Goal: Task Accomplishment & Management: Manage account settings

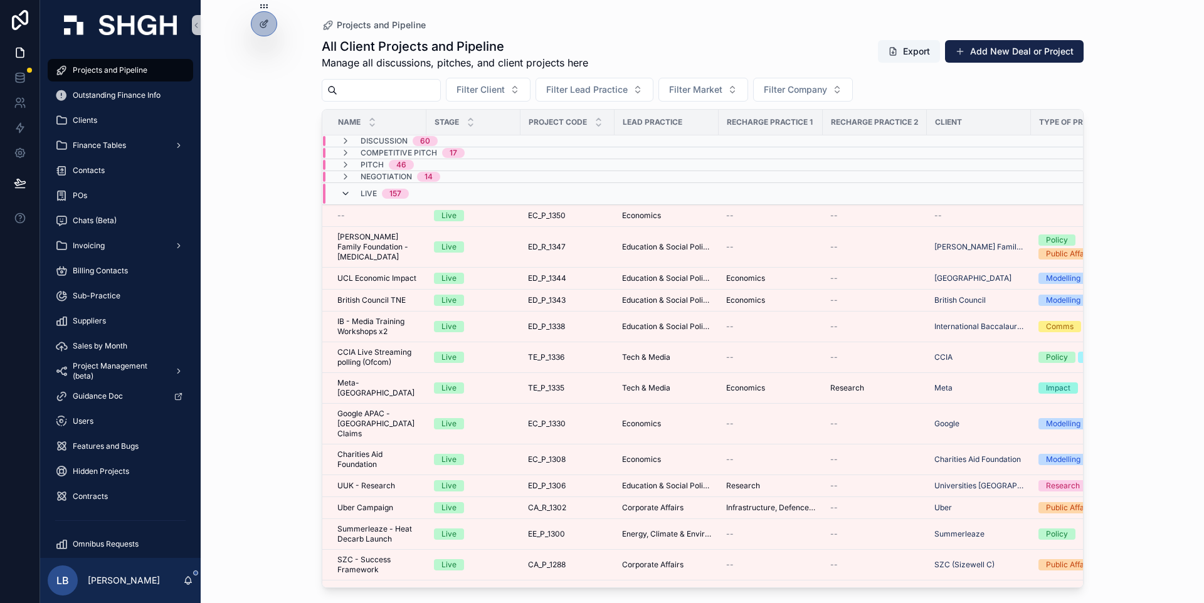
click at [340, 191] on icon "scrollable content" at bounding box center [345, 194] width 10 height 10
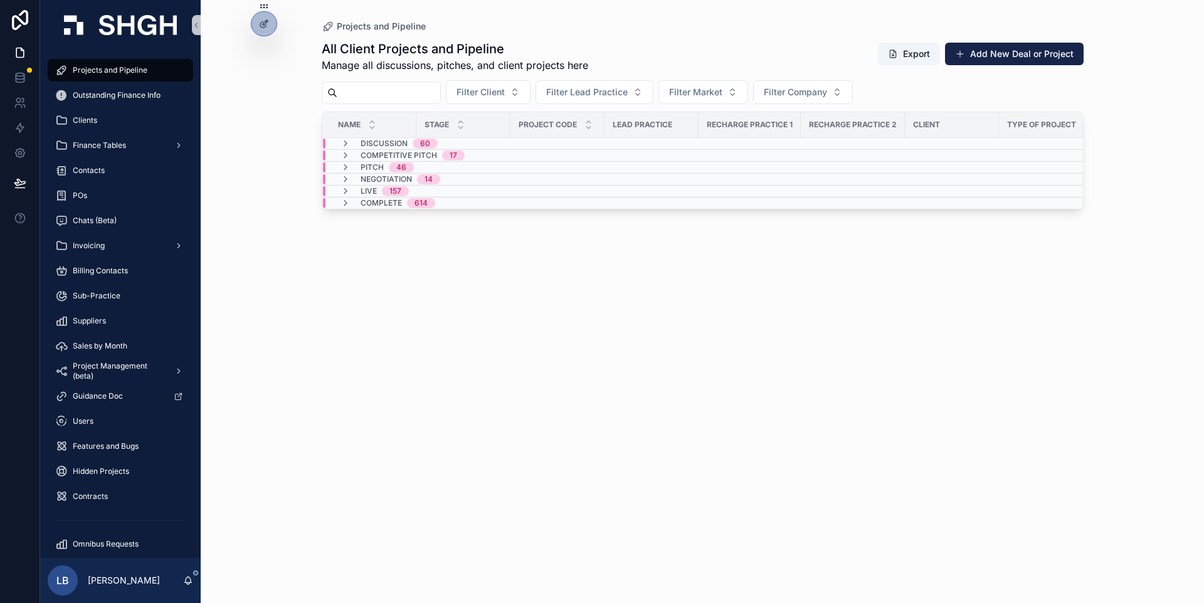
click at [269, 180] on div "Projects and Pipeline All Client Projects and Pipeline Manage all discussions, …" at bounding box center [702, 301] width 1003 height 603
click at [1177, 218] on div "Projects and Pipeline All Client Projects and Pipeline Manage all discussions, …" at bounding box center [702, 301] width 1003 height 603
click at [1127, 234] on div "Projects and Pipeline All Client Projects and Pipeline Manage all discussions, …" at bounding box center [702, 301] width 1003 height 603
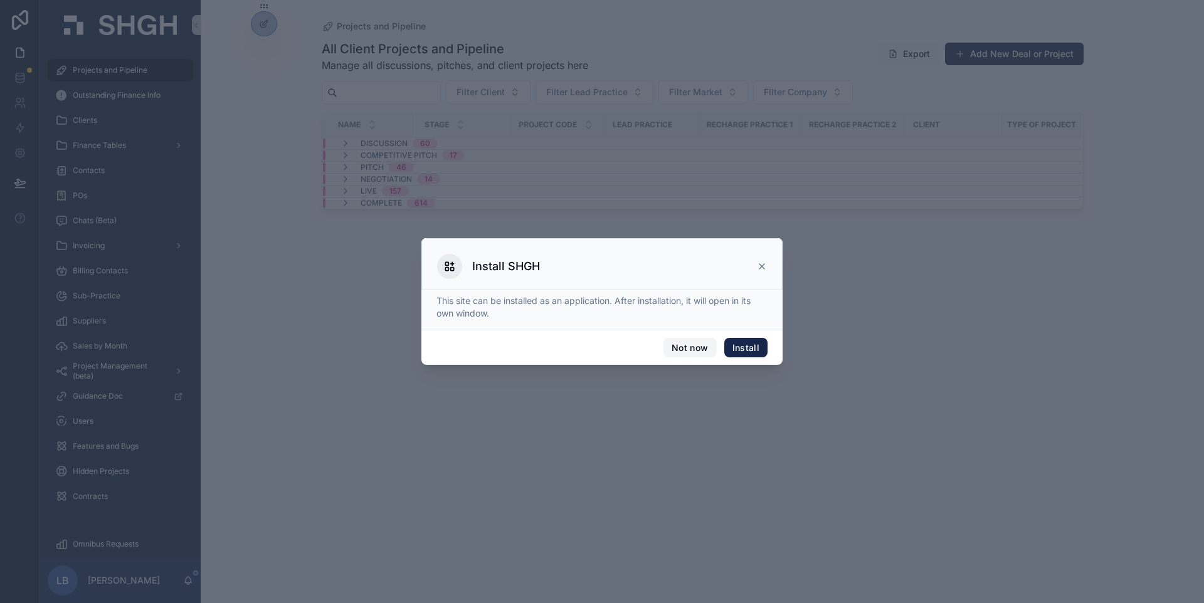
click at [698, 348] on button "Not now" at bounding box center [689, 348] width 53 height 20
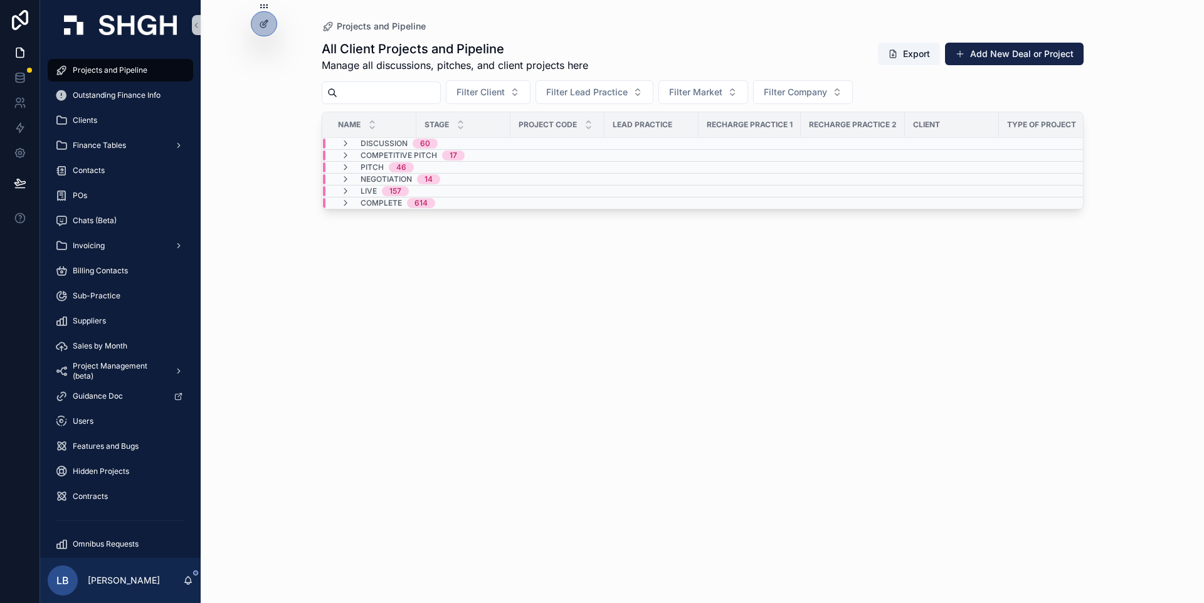
click at [515, 322] on div "All Client Projects and Pipeline Manage all discussions, pitches, and client pr…" at bounding box center [703, 310] width 762 height 555
click at [370, 278] on div "All Client Projects and Pipeline Manage all discussions, pitches, and client pr…" at bounding box center [703, 310] width 762 height 555
click at [282, 189] on div "Projects and Pipeline All Client Projects and Pipeline Manage all discussions, …" at bounding box center [702, 301] width 1003 height 603
click at [21, 152] on icon at bounding box center [20, 153] width 13 height 13
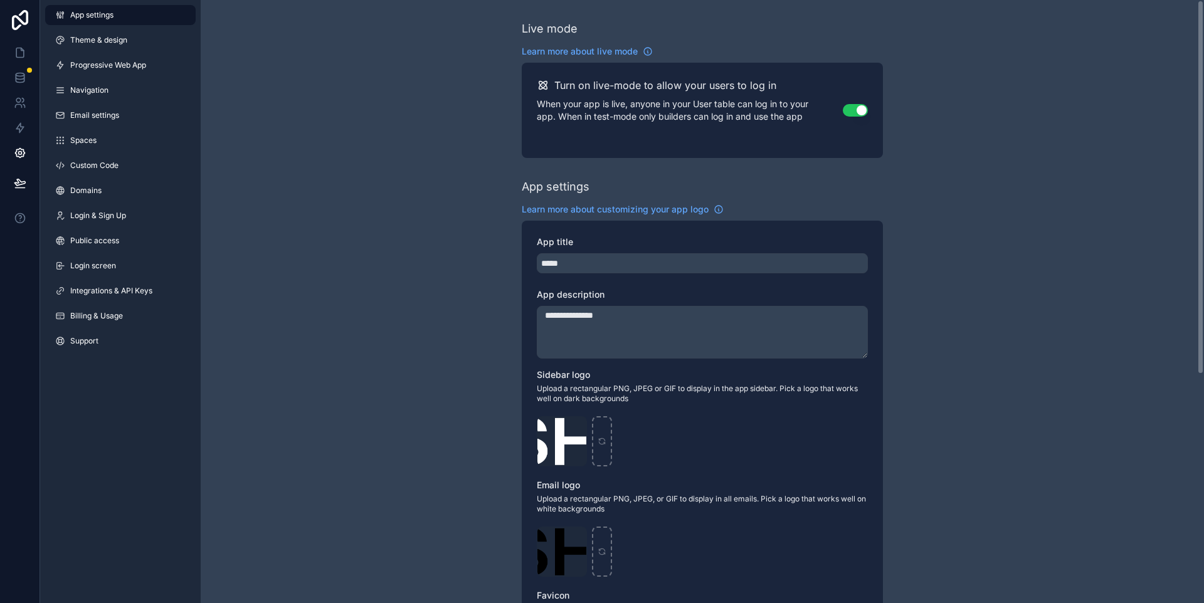
click at [332, 195] on div "**********" at bounding box center [702, 485] width 1003 height 970
click at [21, 104] on icon at bounding box center [20, 103] width 13 height 13
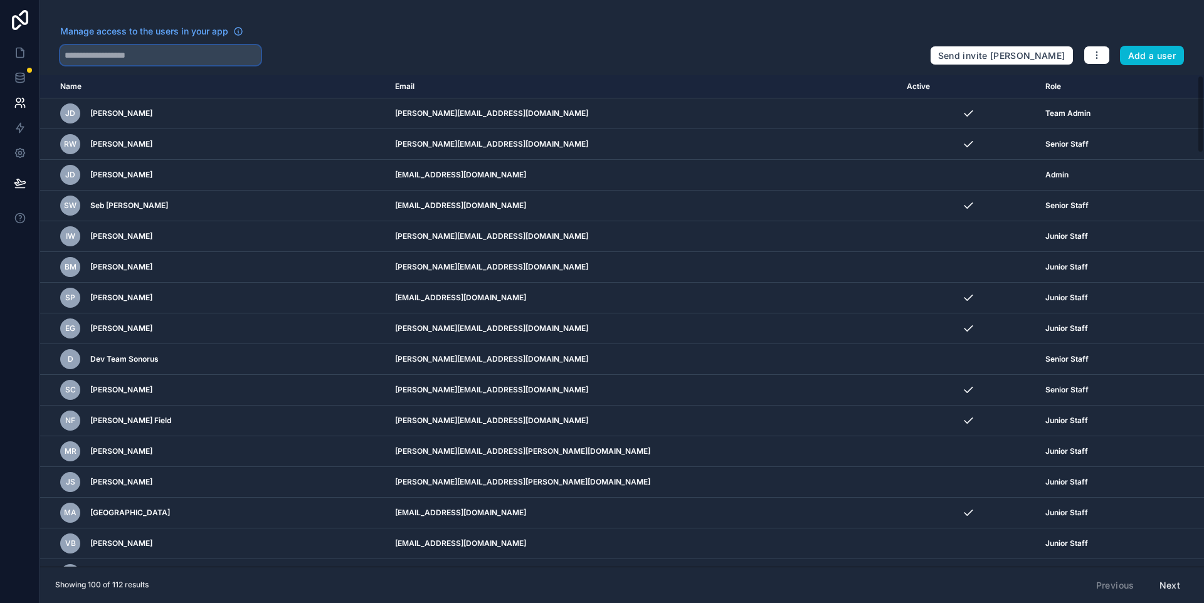
click at [213, 56] on input "text" at bounding box center [160, 55] width 201 height 20
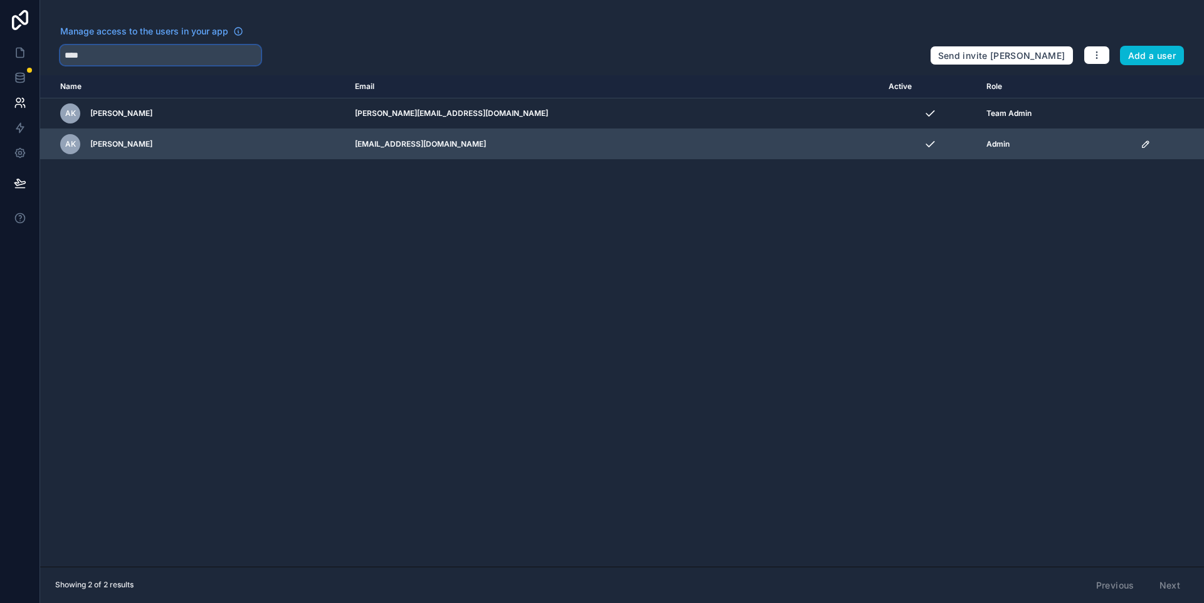
type input "****"
click at [1133, 141] on td "scrollable content" at bounding box center [1168, 144] width 71 height 31
click at [1140, 145] on icon "scrollable content" at bounding box center [1145, 144] width 10 height 10
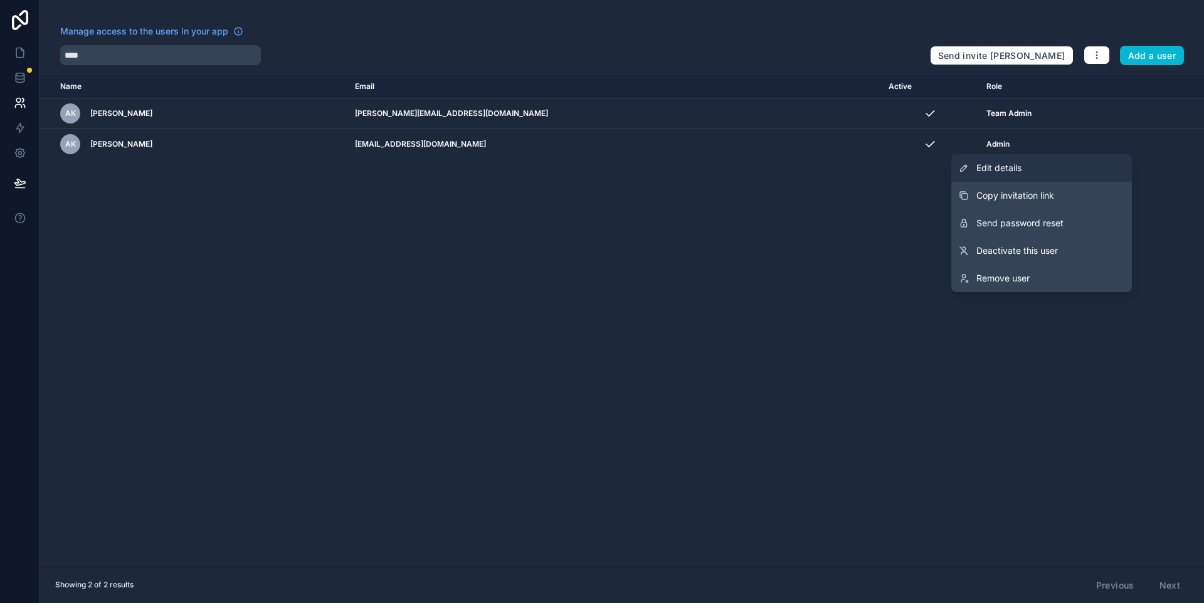
click at [1058, 171] on link "Edit details" at bounding box center [1041, 168] width 181 height 28
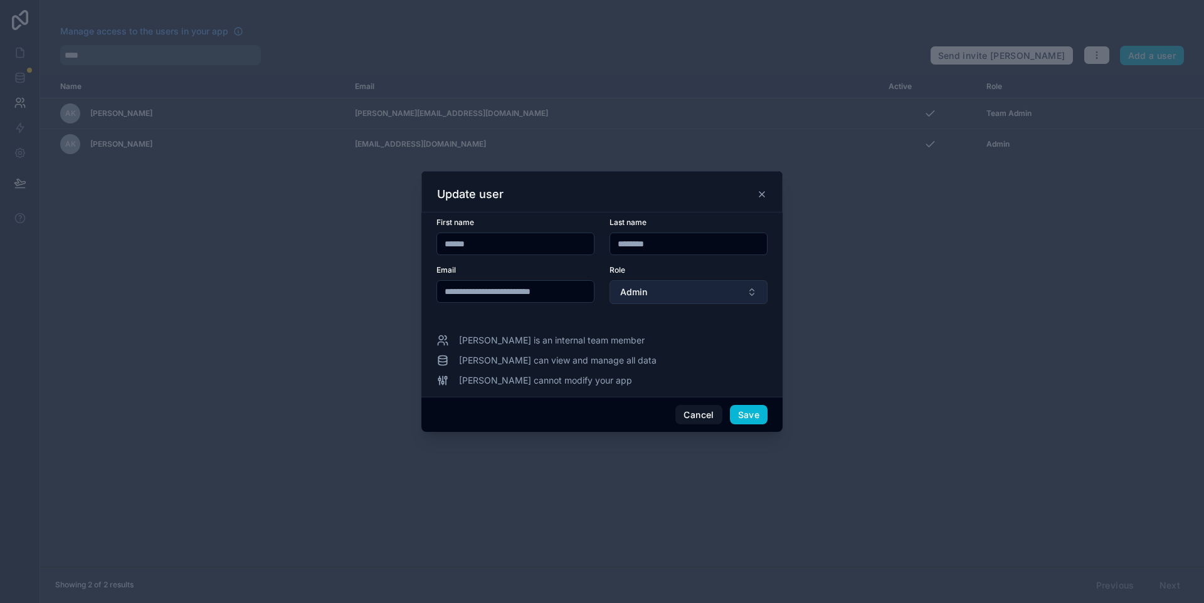
click at [649, 294] on button "Admin" at bounding box center [688, 292] width 158 height 24
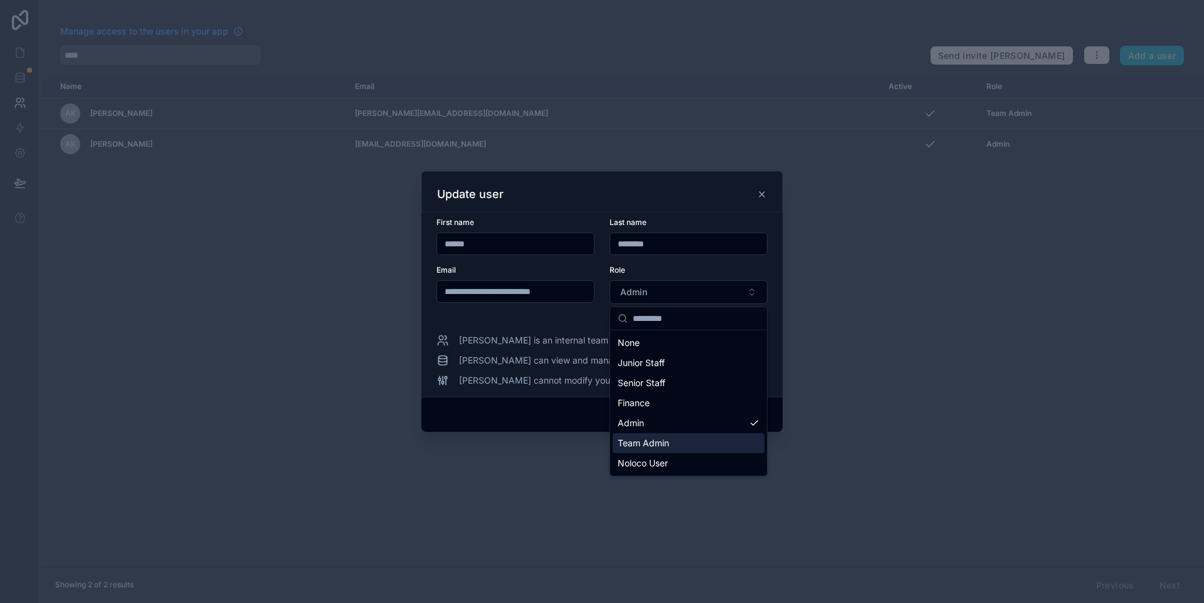
click at [650, 443] on span "Team Admin" at bounding box center [642, 443] width 51 height 13
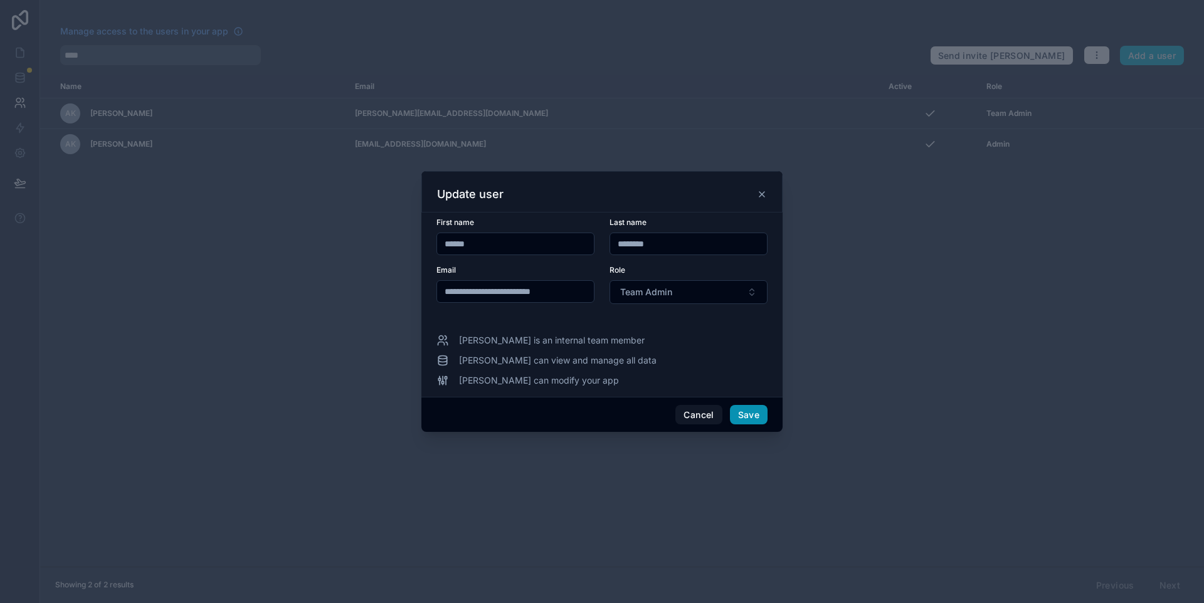
click at [755, 413] on button "Save" at bounding box center [749, 415] width 38 height 20
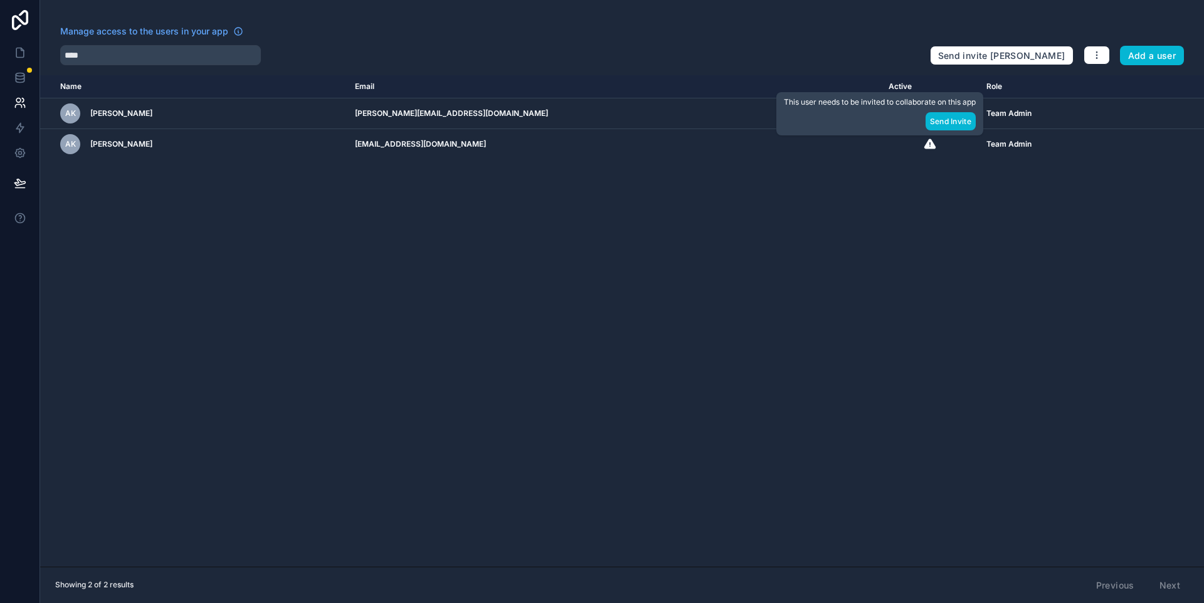
click at [876, 209] on div "Name Email Active Role [DOMAIN_NAME] AK [PERSON_NAME] [PERSON_NAME][EMAIL_ADDRE…" at bounding box center [621, 320] width 1163 height 491
click at [959, 186] on div "Name Email Active Role [DOMAIN_NAME] AK [PERSON_NAME] [PERSON_NAME][EMAIL_ADDRE…" at bounding box center [621, 320] width 1163 height 491
click at [906, 63] on div "****" at bounding box center [489, 55] width 859 height 20
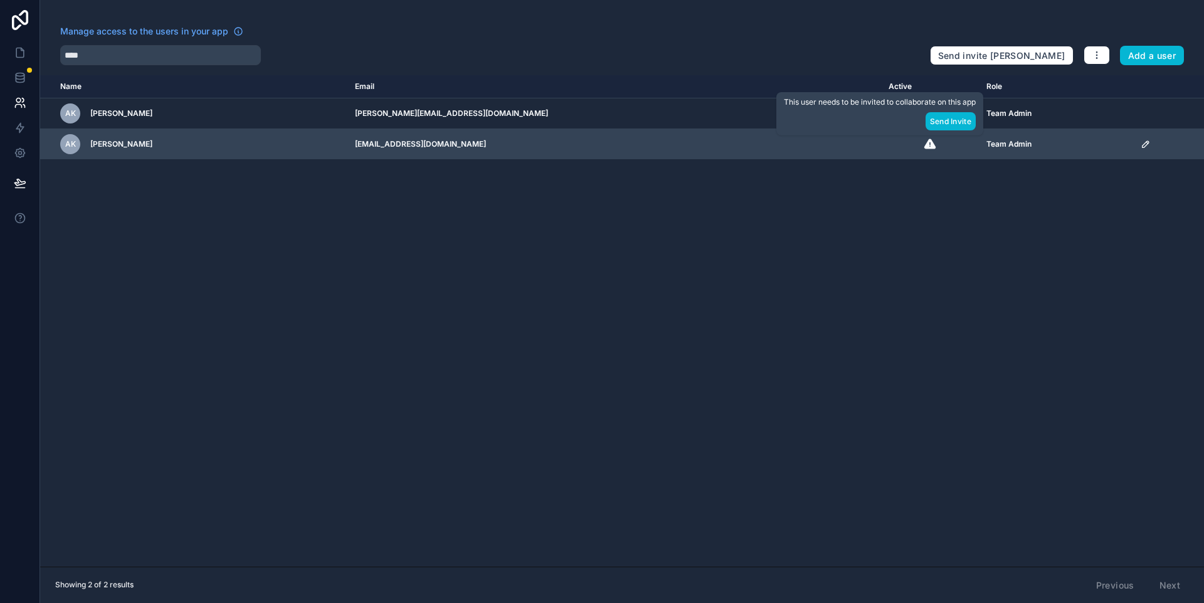
click at [924, 142] on icon "scrollable content" at bounding box center [929, 144] width 11 height 10
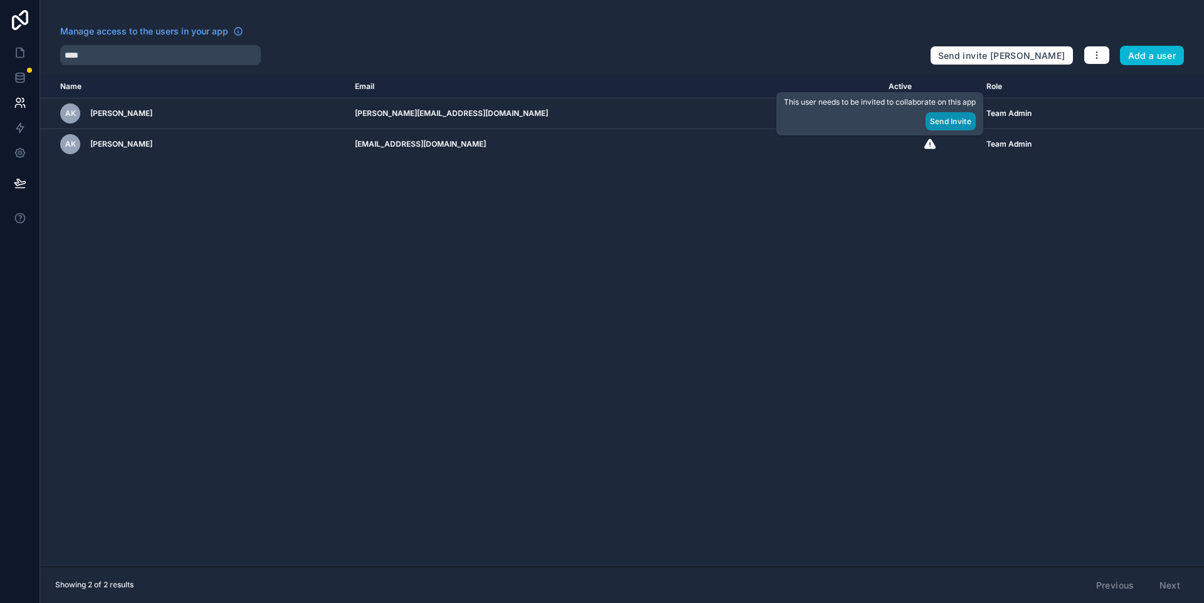
click at [945, 126] on button "Send Invite" at bounding box center [950, 121] width 50 height 18
click at [783, 191] on div "Name Email Active Role [DOMAIN_NAME] AK [PERSON_NAME] [PERSON_NAME][EMAIL_ADDRE…" at bounding box center [621, 320] width 1163 height 491
click at [674, 57] on div "****" at bounding box center [489, 55] width 859 height 20
click at [730, 249] on div "Name Email Active Role [DOMAIN_NAME] AK [PERSON_NAME] [PERSON_NAME][EMAIL_ADDRE…" at bounding box center [621, 320] width 1163 height 491
click at [686, 66] on div "Manage access to the users in your app **** Send invite reminders Add a user Na…" at bounding box center [621, 301] width 1163 height 603
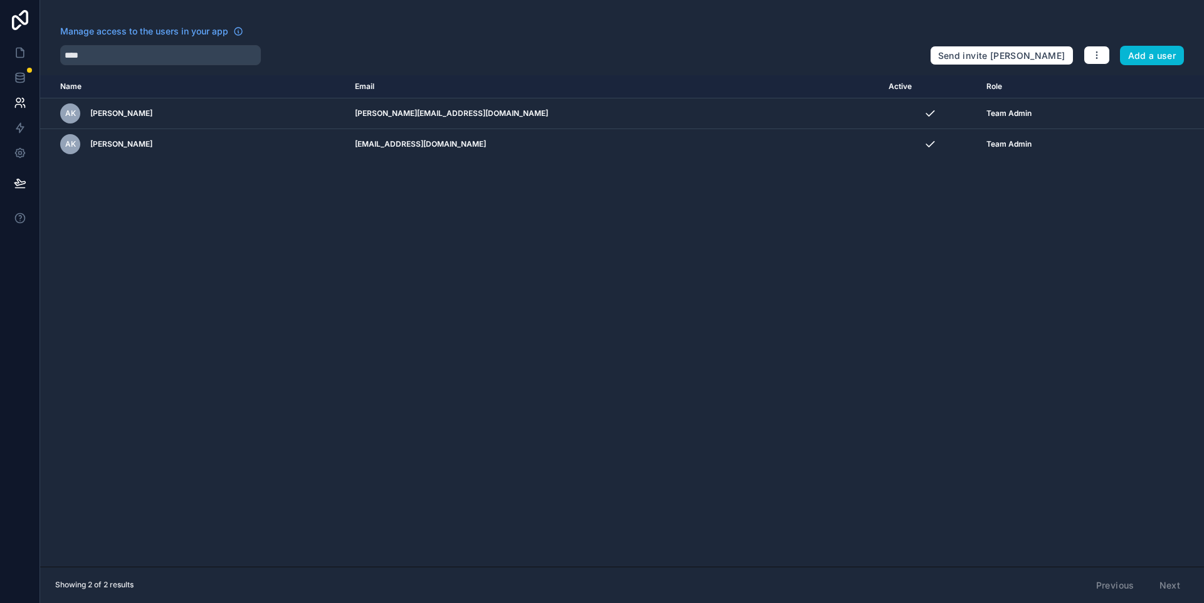
click at [980, 248] on div "Name Email Active Role [DOMAIN_NAME] AK [PERSON_NAME] [PERSON_NAME][EMAIL_ADDRE…" at bounding box center [621, 320] width 1163 height 491
